Goal: Task Accomplishment & Management: Use online tool/utility

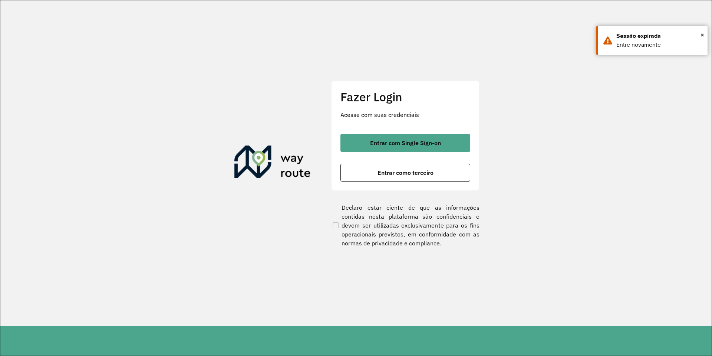
click at [385, 151] on div "Entrar com Single Sign-on Entrar como terceiro" at bounding box center [406, 157] width 130 height 47
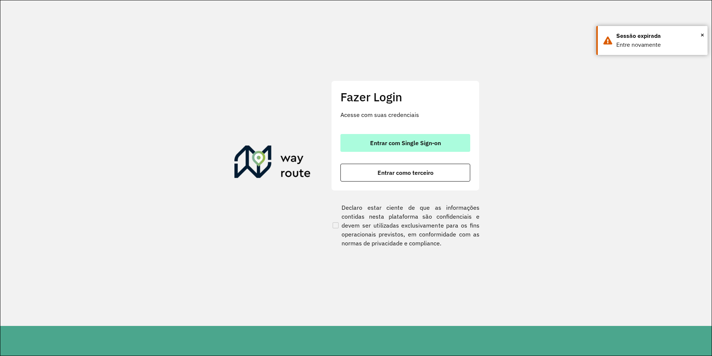
click at [387, 147] on button "Entrar com Single Sign-on" at bounding box center [406, 143] width 130 height 18
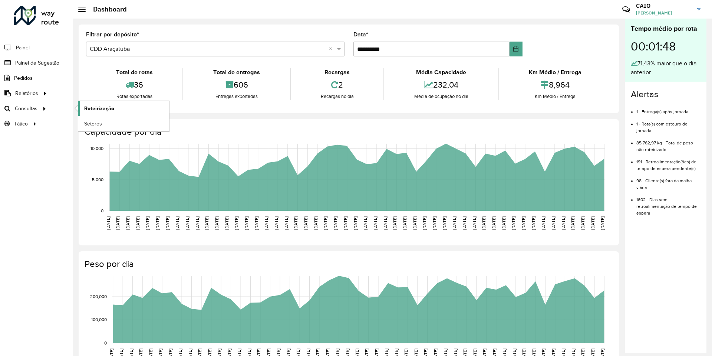
click at [93, 113] on link "Roteirização" at bounding box center [123, 108] width 91 height 15
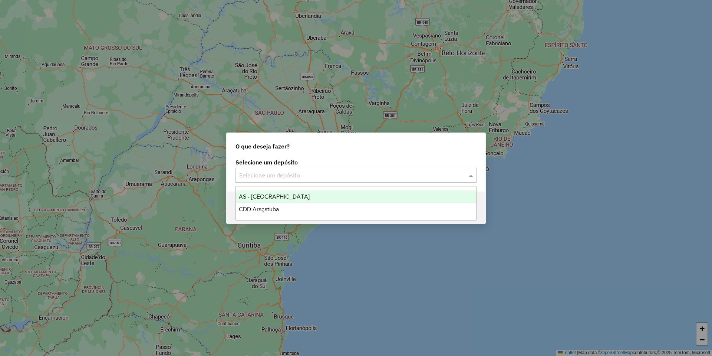
click at [293, 169] on div "Selecione um depósito" at bounding box center [356, 175] width 241 height 15
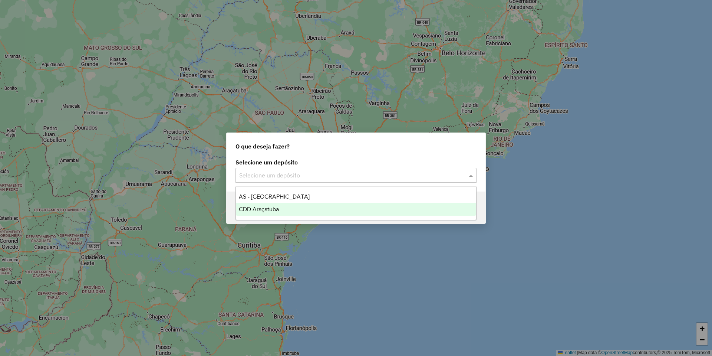
click at [276, 212] on span "CDD Araçatuba" at bounding box center [259, 209] width 40 height 6
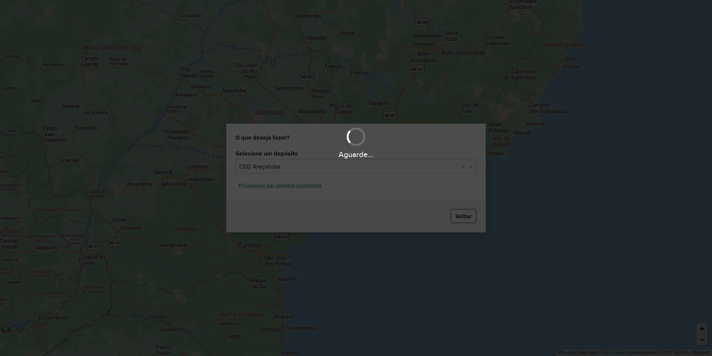
click at [280, 190] on div "Aguarde..." at bounding box center [356, 178] width 712 height 356
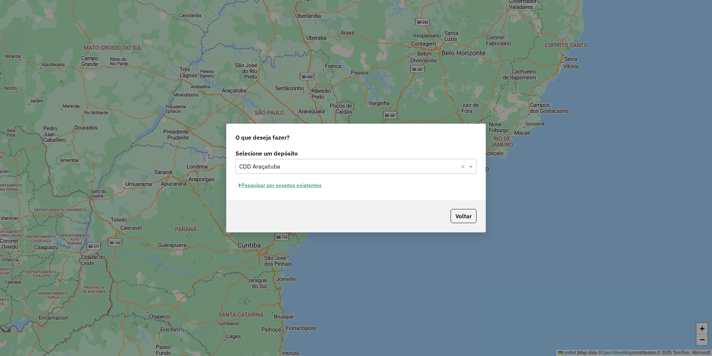
click at [280, 184] on button "Pesquisar por sessões existentes" at bounding box center [280, 186] width 89 height 12
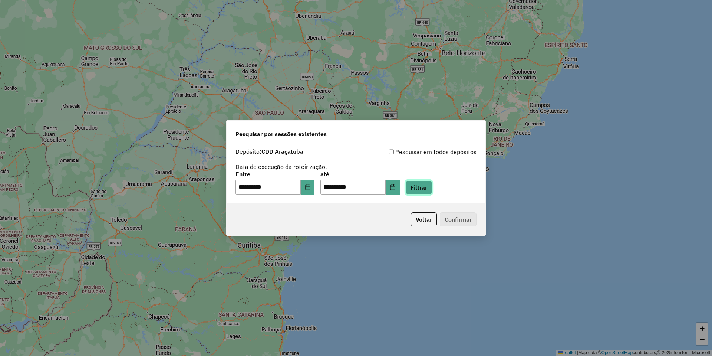
click at [426, 192] on button "Filtrar" at bounding box center [419, 187] width 26 height 14
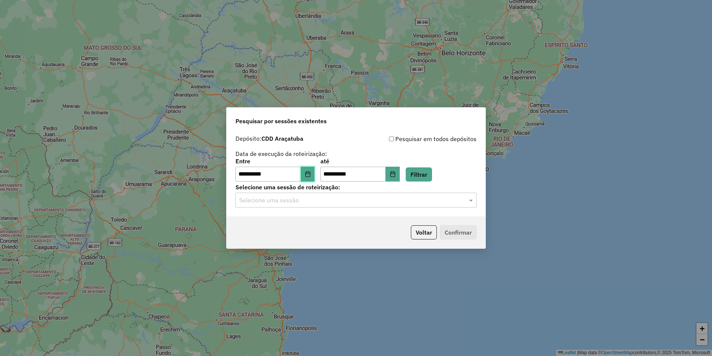
click at [308, 173] on button "Choose Date" at bounding box center [308, 174] width 14 height 15
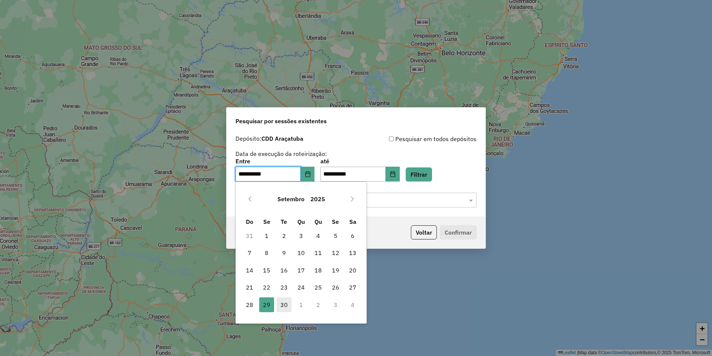
click at [282, 300] on span "30" at bounding box center [284, 304] width 15 height 15
type input "**********"
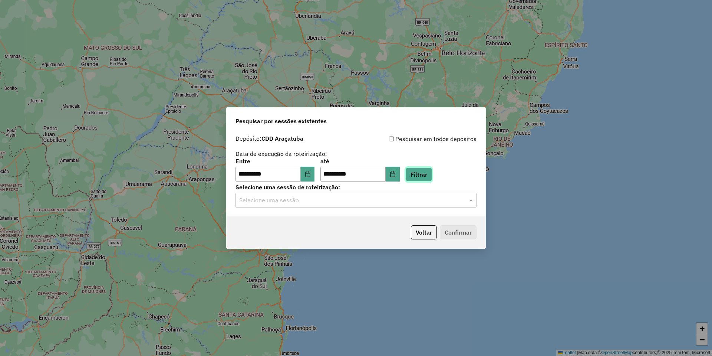
click at [427, 178] on button "Filtrar" at bounding box center [419, 174] width 26 height 14
click at [335, 197] on input "text" at bounding box center [348, 200] width 219 height 9
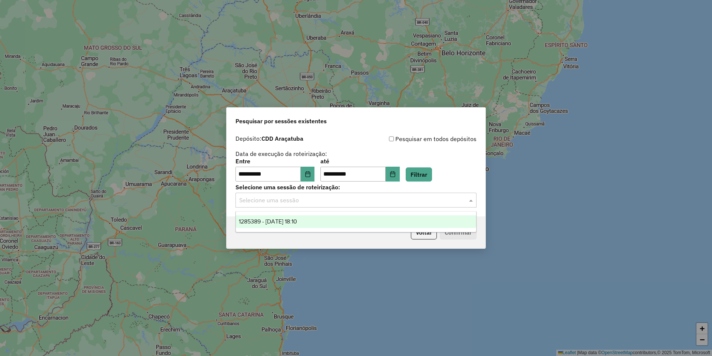
click at [324, 218] on div "1285389 - [DATE] 18:10" at bounding box center [356, 221] width 240 height 13
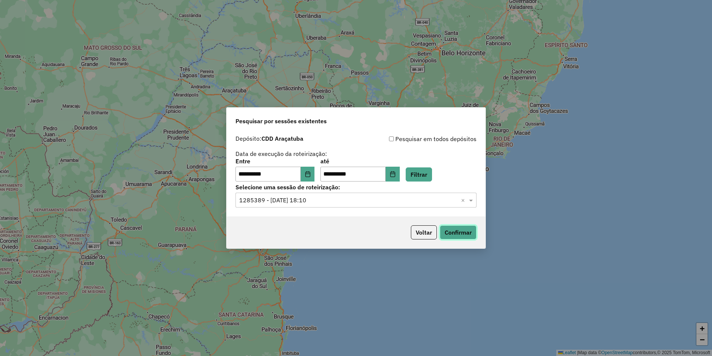
click at [458, 229] on button "Confirmar" at bounding box center [458, 232] width 37 height 14
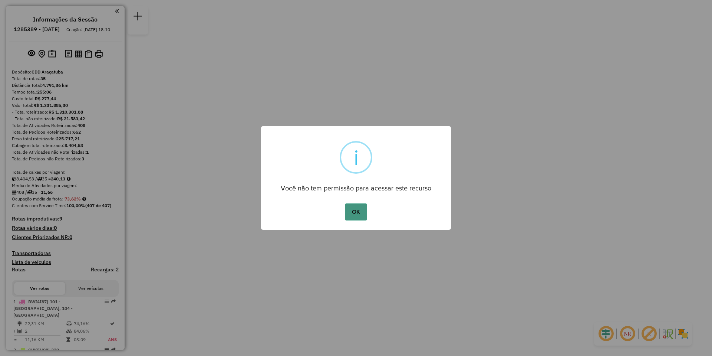
click at [363, 210] on button "OK" at bounding box center [356, 211] width 22 height 17
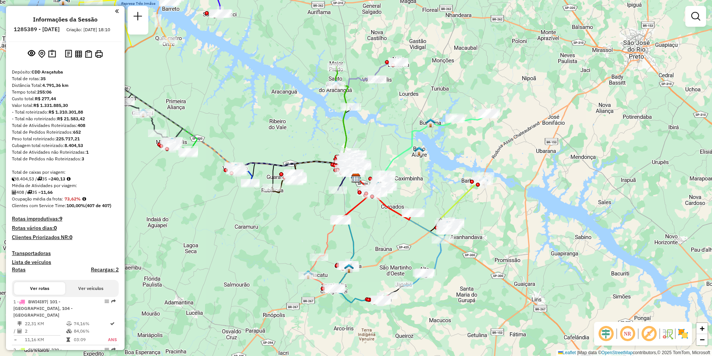
click at [426, 188] on div "Janela de atendimento Grade de atendimento Capacidade Transportadoras Veículos …" at bounding box center [356, 178] width 712 height 356
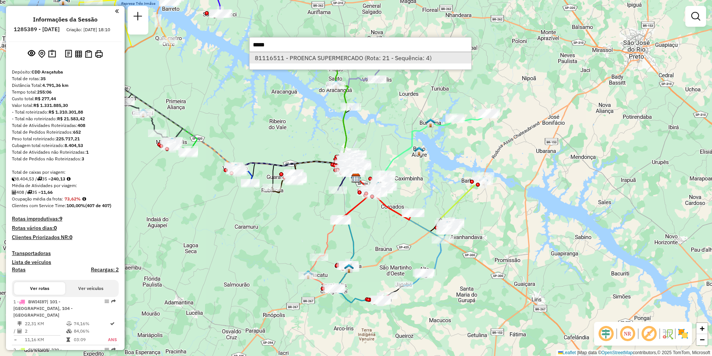
type input "*****"
click at [342, 59] on li "81116511 - PROENCA SUPERMERCADO (Rota: 21 - Sequência: 4)" at bounding box center [361, 57] width 222 height 11
select select "**********"
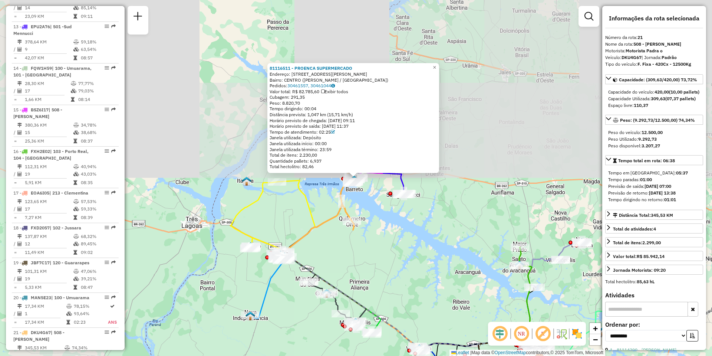
scroll to position [1095, 0]
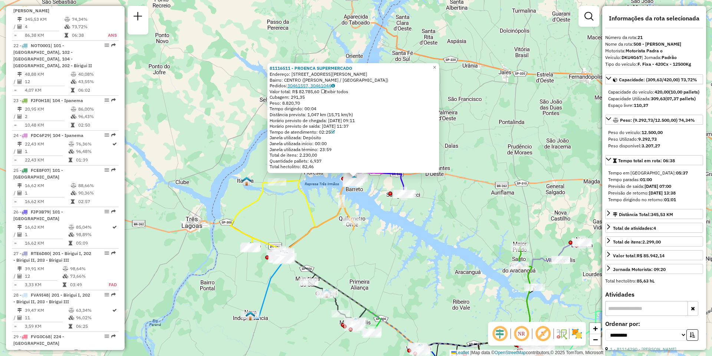
click at [317, 85] on link "30461557, 30461044" at bounding box center [311, 86] width 47 height 6
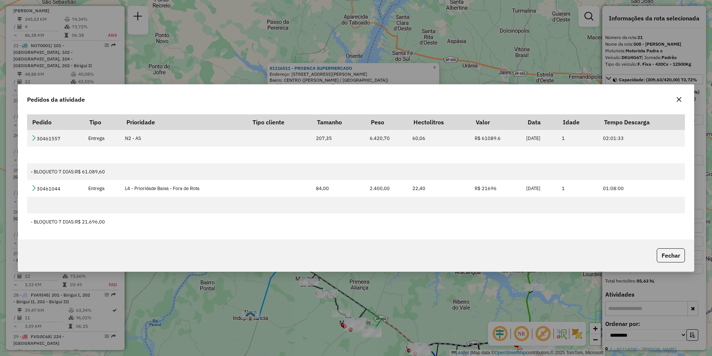
click at [683, 98] on button "button" at bounding box center [679, 100] width 12 height 12
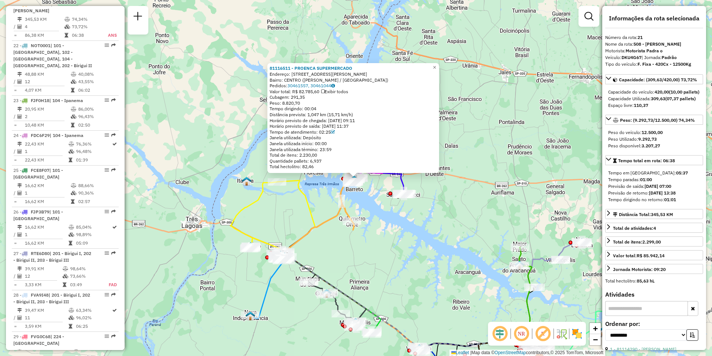
click at [683, 95] on div "Capacidade do veículo: 420,00 (10,00 pallets)" at bounding box center [655, 92] width 92 height 7
